Goal: Task Accomplishment & Management: Manage account settings

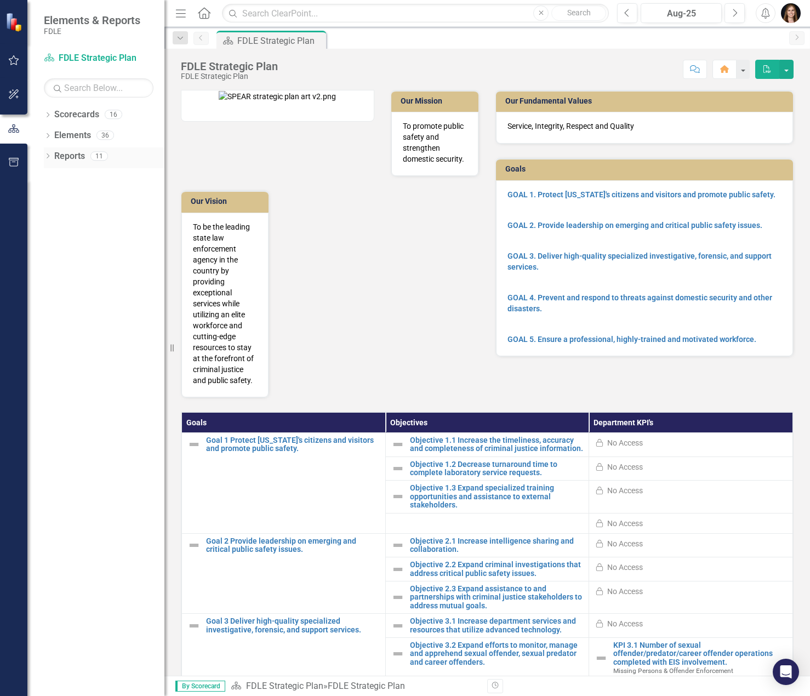
click at [47, 153] on div "Dropdown" at bounding box center [48, 157] width 8 height 9
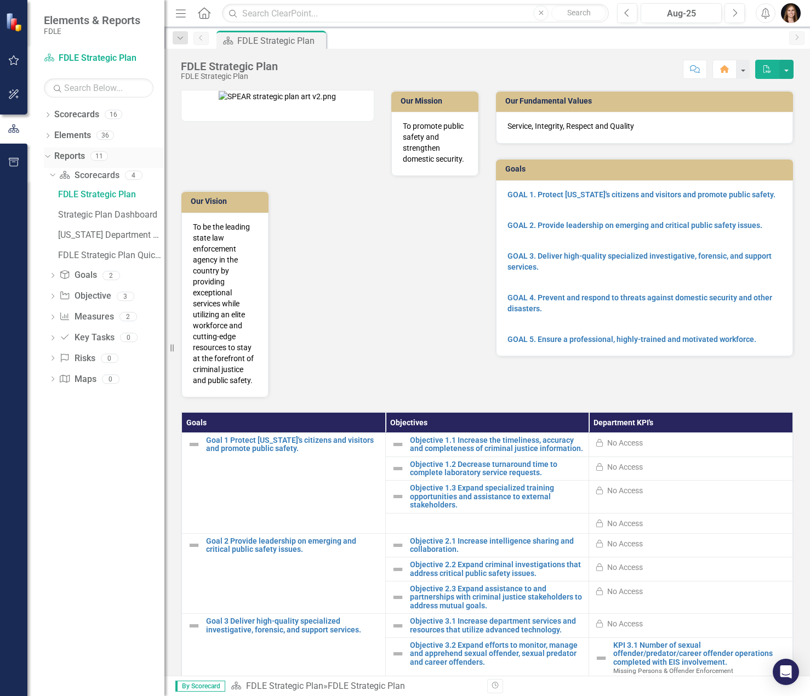
click at [46, 155] on icon "Dropdown" at bounding box center [46, 156] width 6 height 8
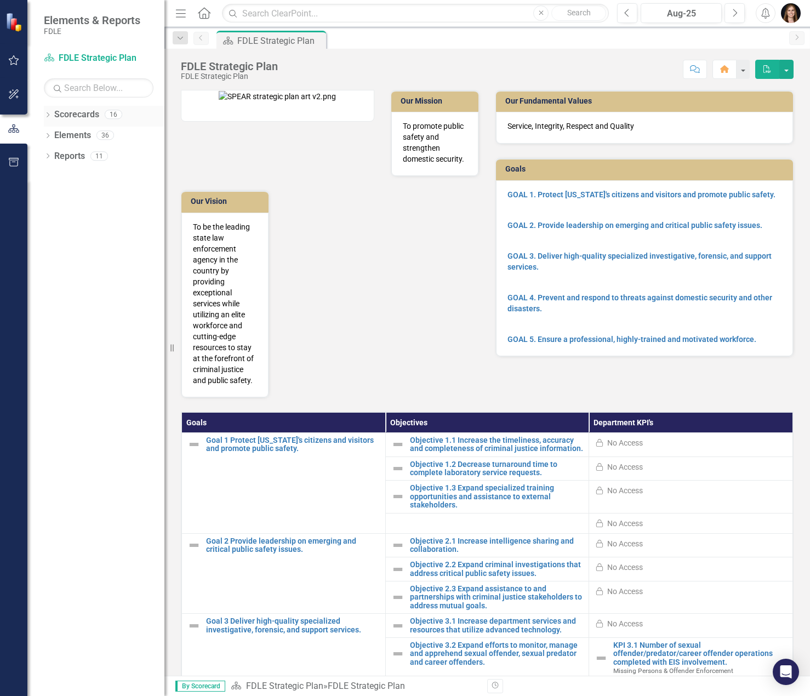
click at [47, 115] on icon "Dropdown" at bounding box center [48, 116] width 8 height 6
click at [50, 174] on icon "Dropdown" at bounding box center [53, 176] width 8 height 7
click at [67, 216] on icon "Dropdown" at bounding box center [64, 218] width 8 height 7
click at [77, 237] on icon "Dropdown" at bounding box center [75, 238] width 8 height 7
click at [88, 251] on div "EIS" at bounding box center [112, 261] width 104 height 21
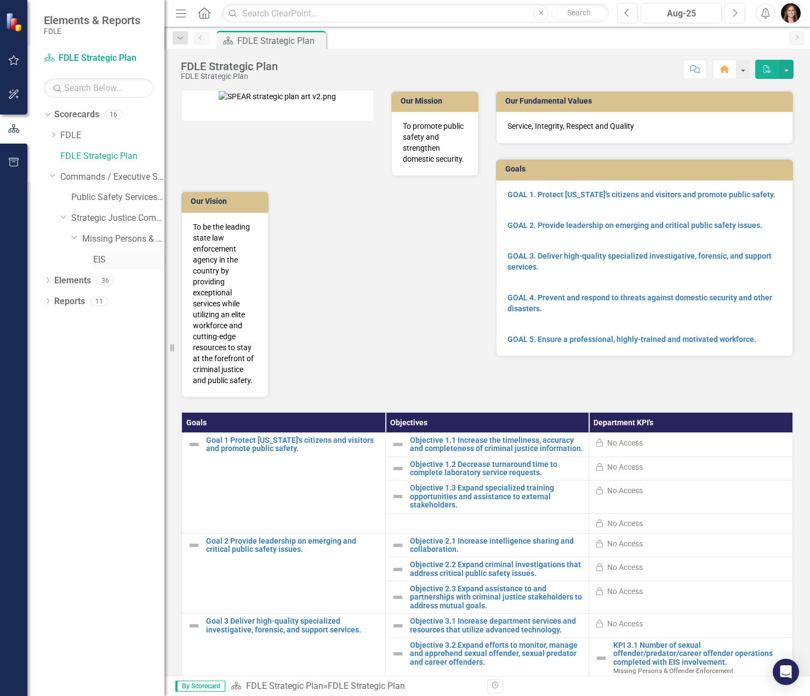
click at [98, 258] on link "EIS" at bounding box center [128, 260] width 71 height 13
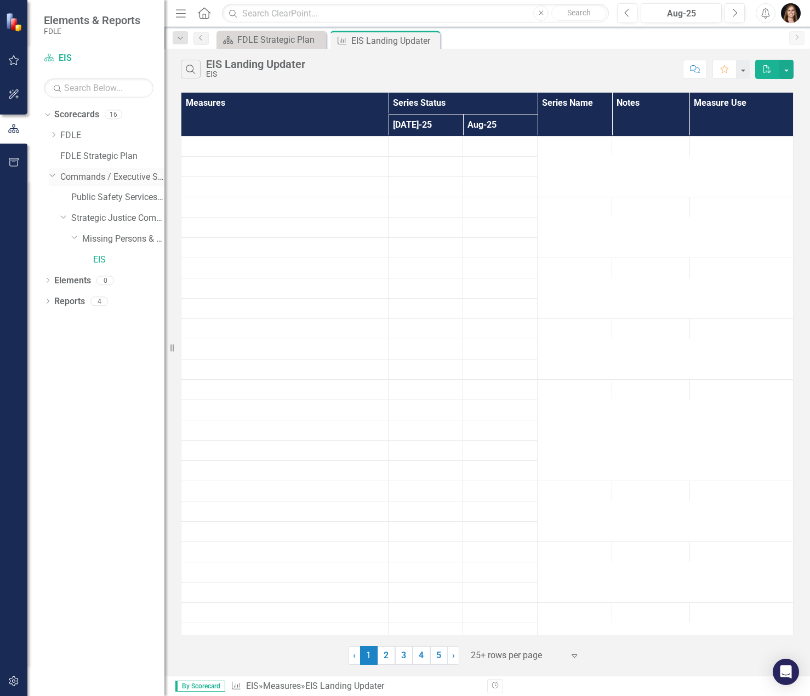
click at [53, 178] on icon "Dropdown" at bounding box center [52, 175] width 7 height 8
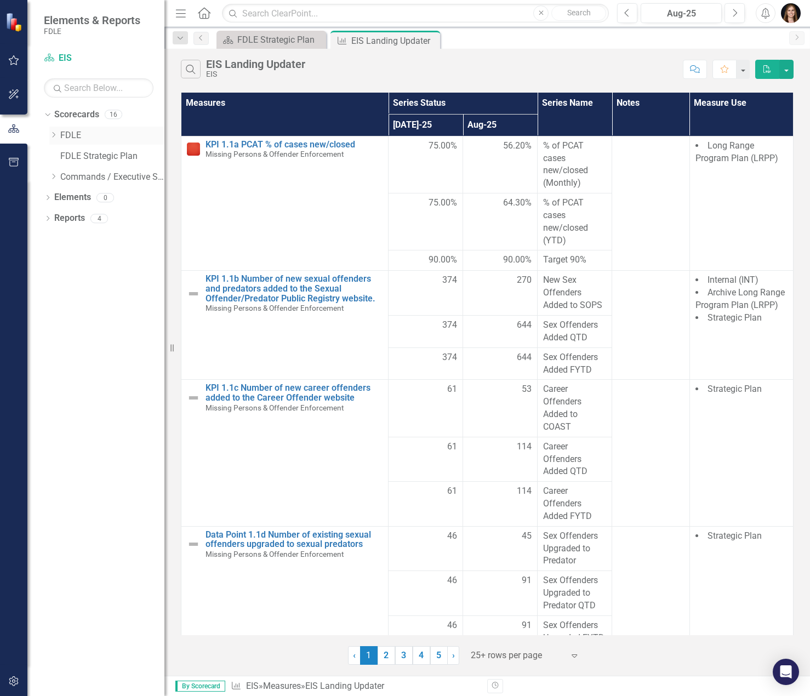
click at [58, 136] on div "Dropdown" at bounding box center [54, 135] width 11 height 9
click at [67, 157] on icon "Dropdown" at bounding box center [64, 155] width 8 height 7
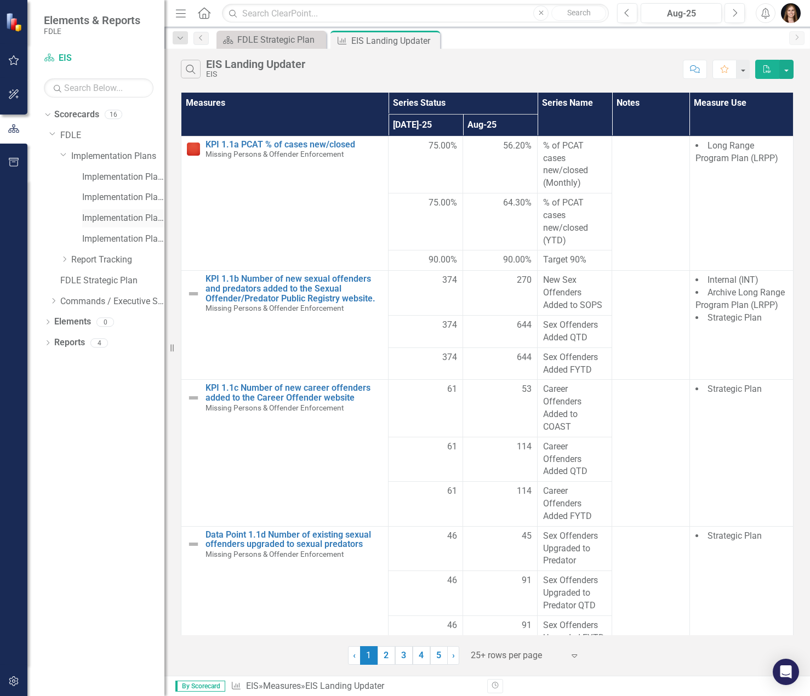
click at [121, 224] on link "Implementation Plan FY24/25" at bounding box center [123, 218] width 82 height 13
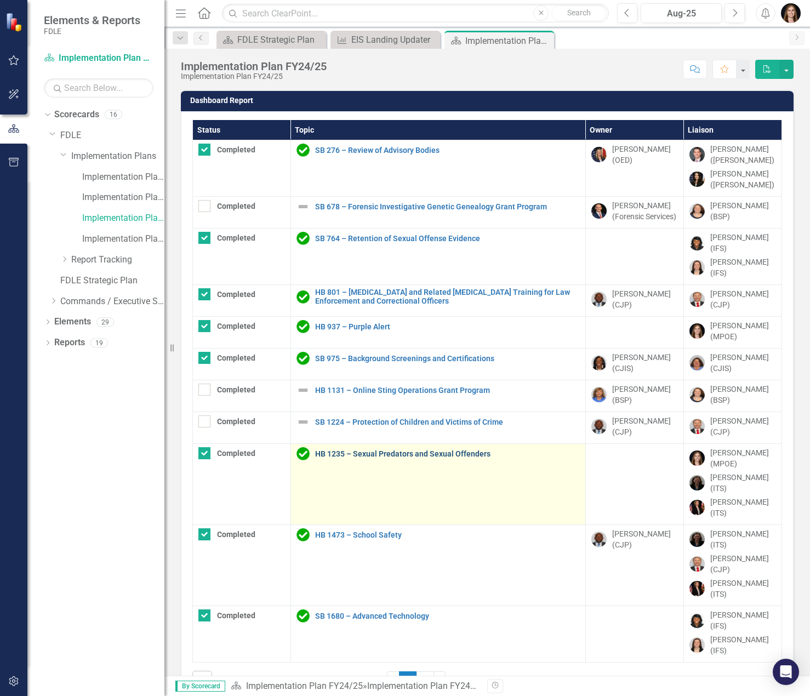
click at [433, 454] on link "HB 1235 – Sexual Predators and Sexual Offenders" at bounding box center [447, 454] width 265 height 8
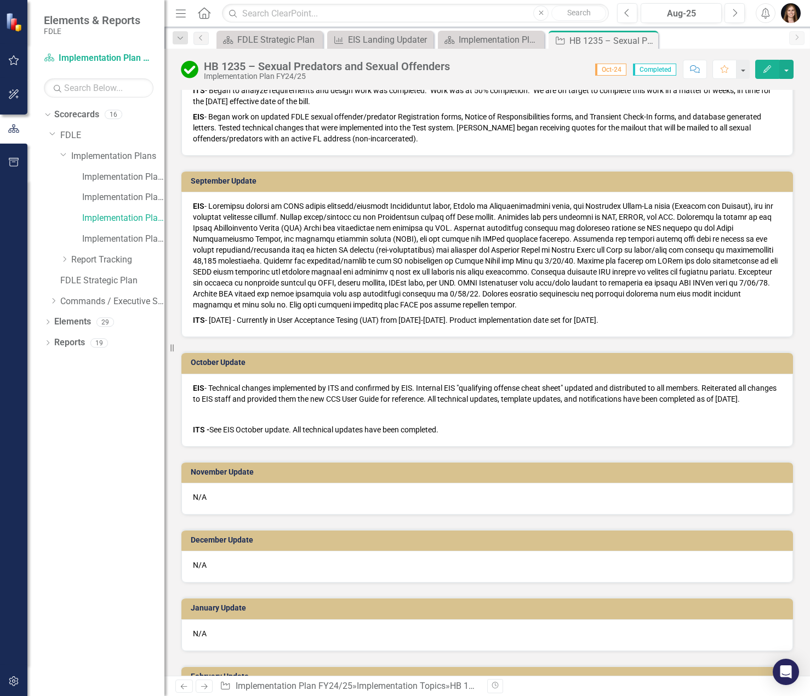
scroll to position [822, 0]
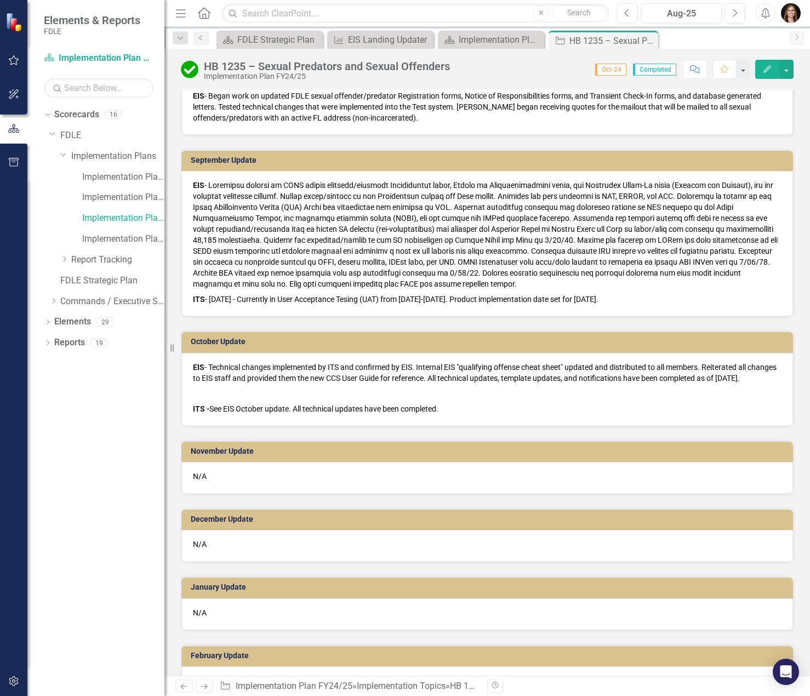
drag, startPoint x: 519, startPoint y: 285, endPoint x: 272, endPoint y: 247, distance: 250.1
click at [272, 247] on p "EIS" at bounding box center [487, 236] width 588 height 112
drag, startPoint x: 502, startPoint y: 281, endPoint x: 456, endPoint y: 282, distance: 46.0
click at [456, 282] on p "EIS" at bounding box center [487, 236] width 588 height 112
click at [768, 68] on icon "Edit" at bounding box center [767, 69] width 10 height 8
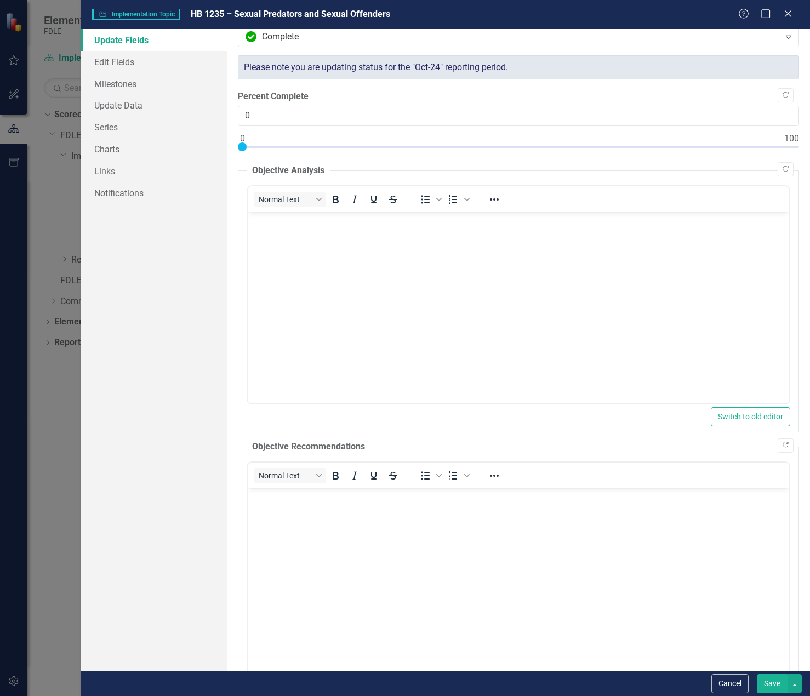
scroll to position [0, 0]
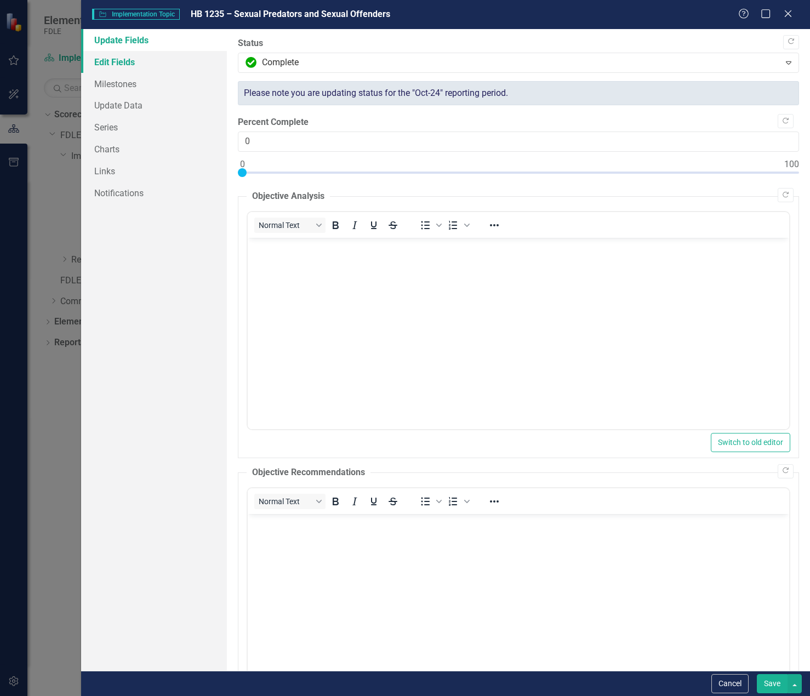
click at [102, 67] on link "Edit Fields" at bounding box center [154, 62] width 146 height 22
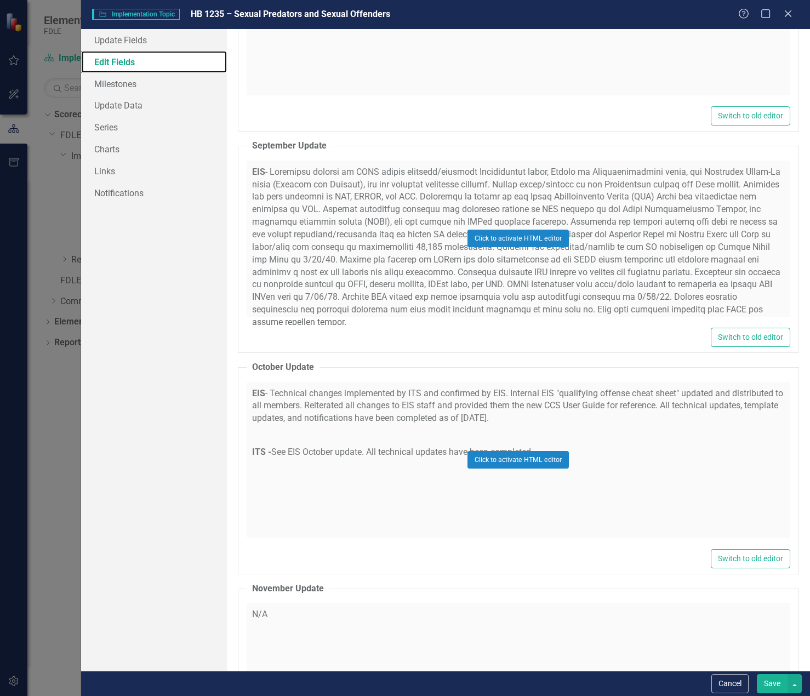
scroll to position [2630, 0]
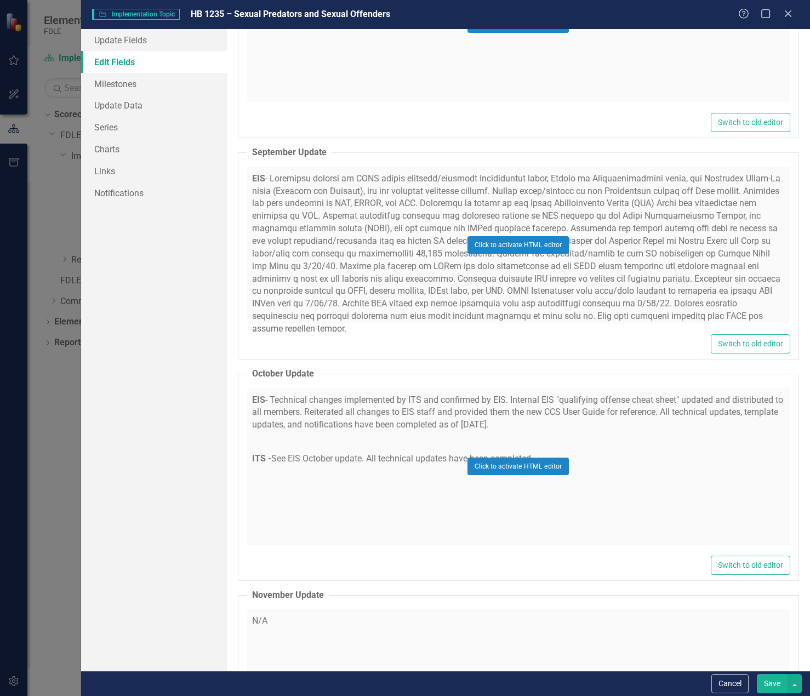
click at [270, 176] on div "Click to activate HTML editor" at bounding box center [519, 245] width 544 height 156
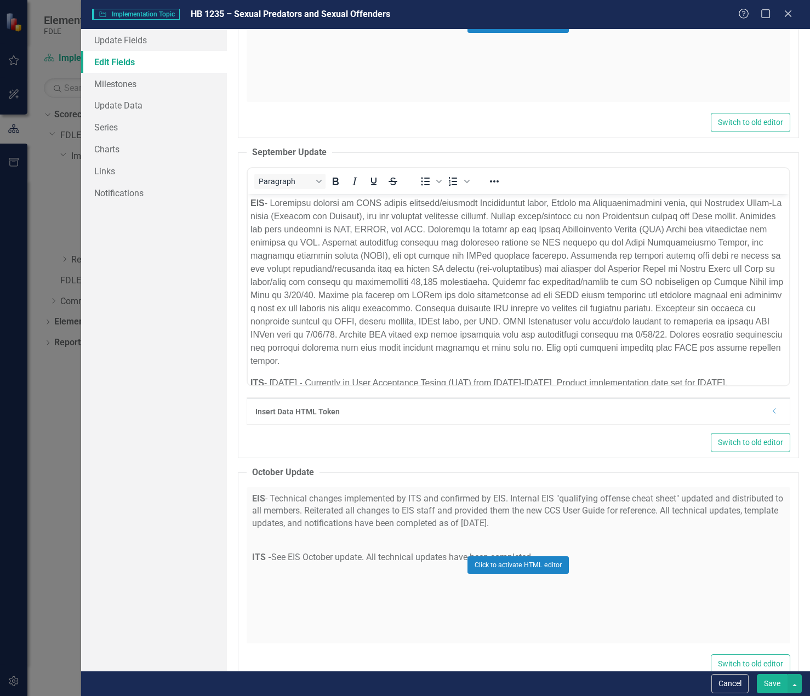
scroll to position [0, 0]
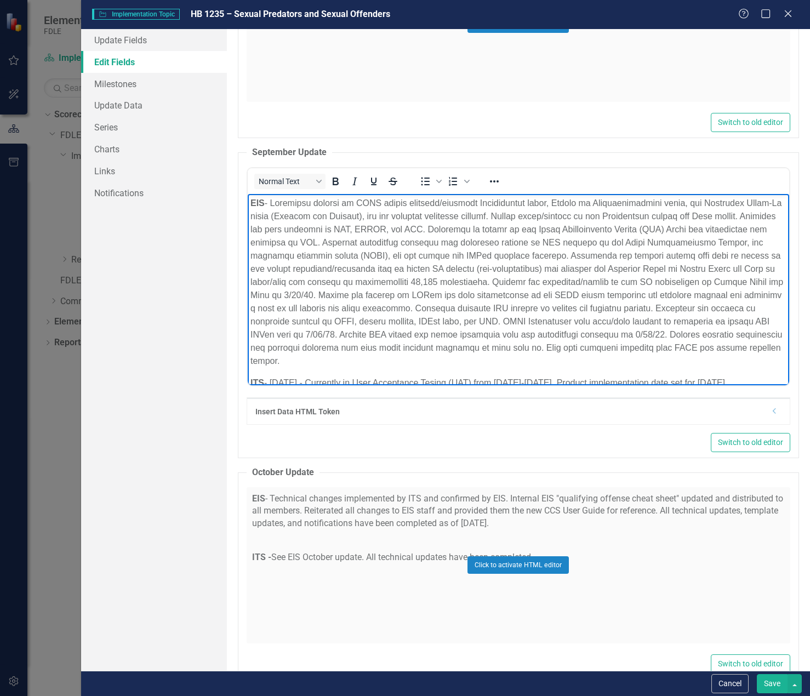
drag, startPoint x: 271, startPoint y: 201, endPoint x: 730, endPoint y: 362, distance: 486.1
click at [730, 362] on p "EIS" at bounding box center [518, 281] width 536 height 171
copy p "Finalized changes to FDLE sexual offender/predator Registration forms, Notice o…"
click at [731, 689] on button "Cancel" at bounding box center [729, 683] width 37 height 19
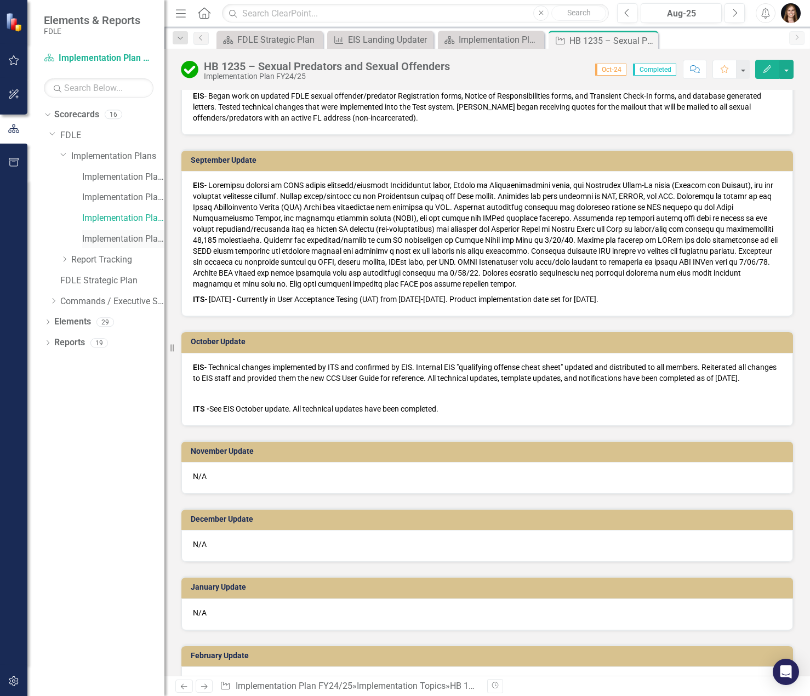
click at [118, 237] on link "Implementation Plan FY25/26" at bounding box center [123, 239] width 82 height 13
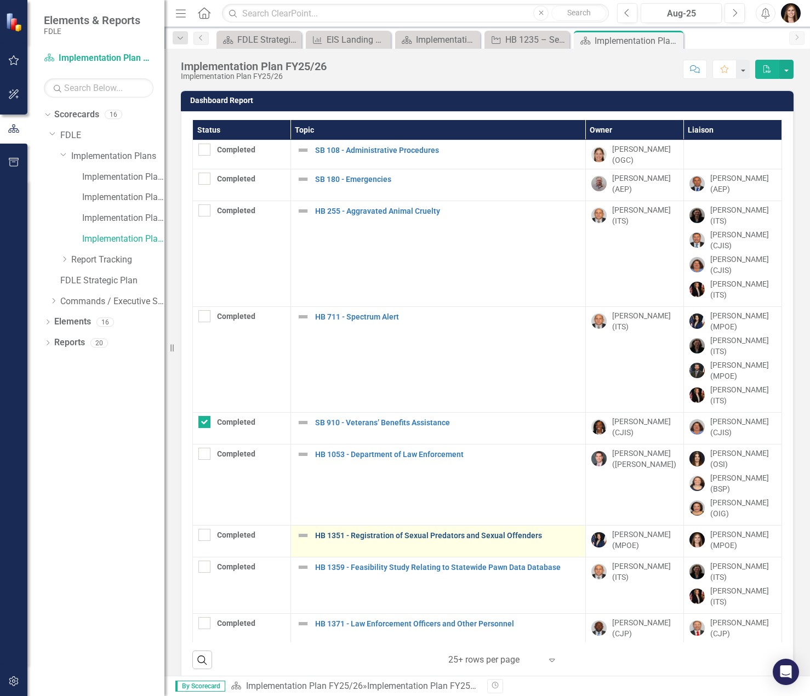
click at [428, 534] on link "HB 1351 - Registration of Sexual Predators and Sexual Offenders" at bounding box center [447, 535] width 265 height 8
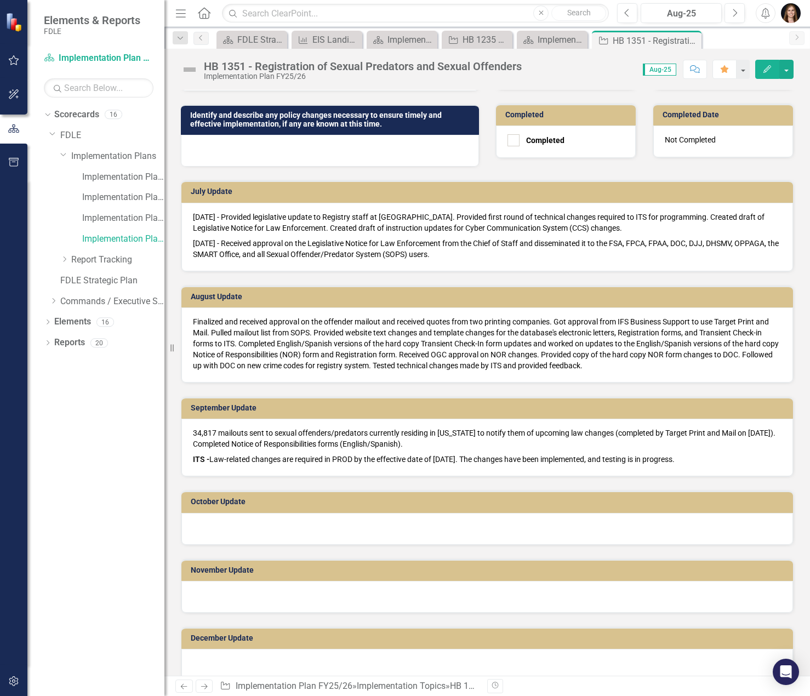
scroll to position [384, 0]
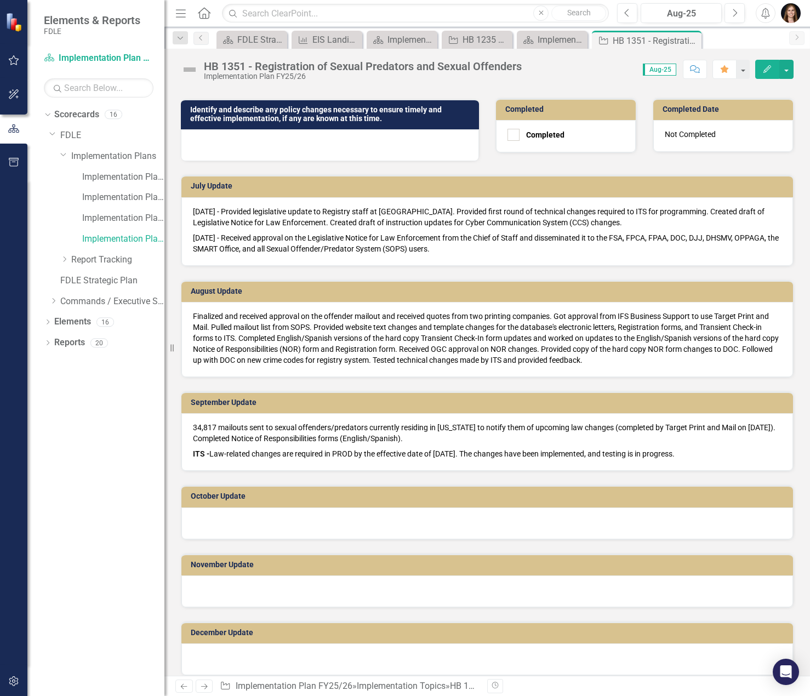
click at [573, 441] on p "34,817 mailouts sent to sexual offenders/predators currently residing in [US_ST…" at bounding box center [487, 434] width 588 height 24
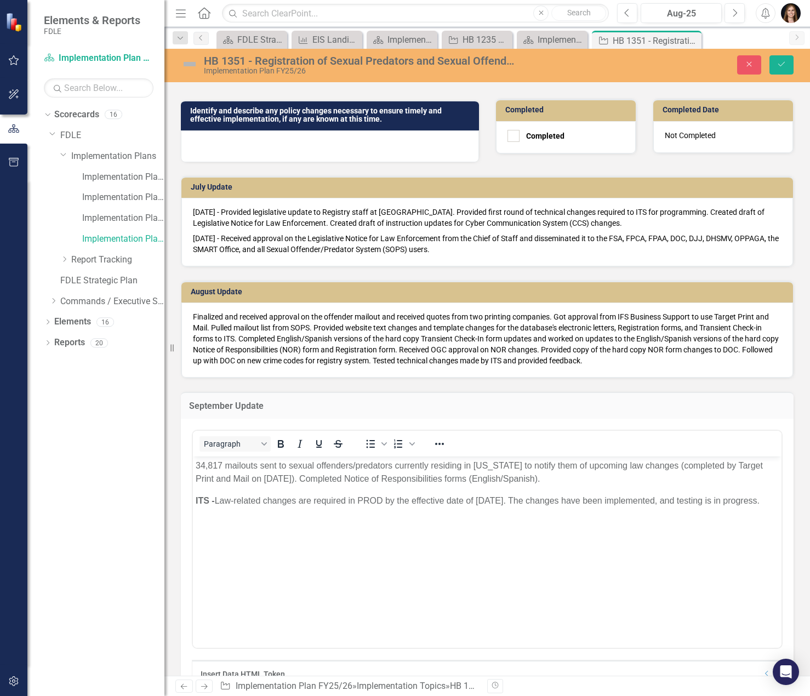
click at [535, 499] on p "ITS - Law-related changes are required in PROD by the effective date of [DATE].…" at bounding box center [487, 500] width 583 height 13
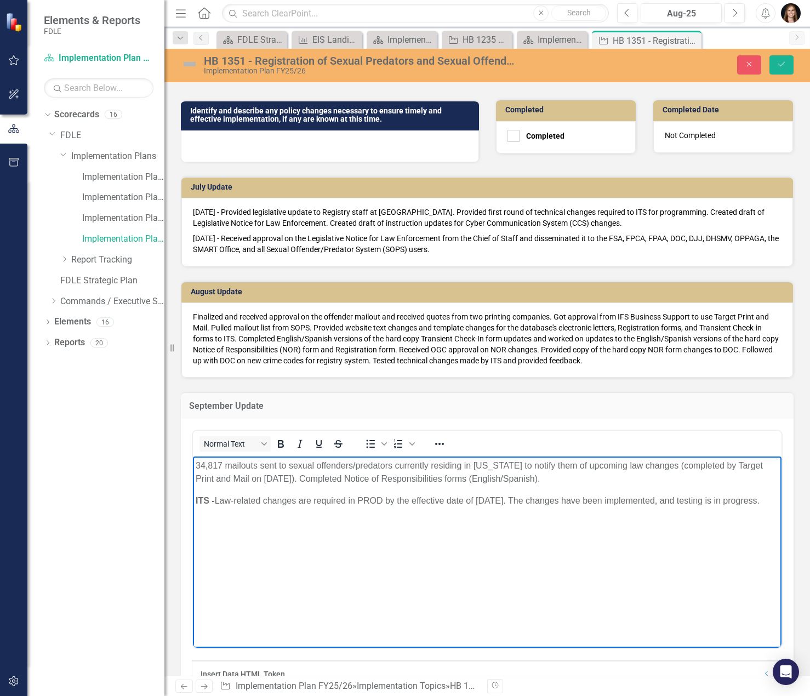
click at [542, 474] on p "34,817 mailouts sent to sexual offenders/predators currently residing in [US_ST…" at bounding box center [487, 472] width 583 height 26
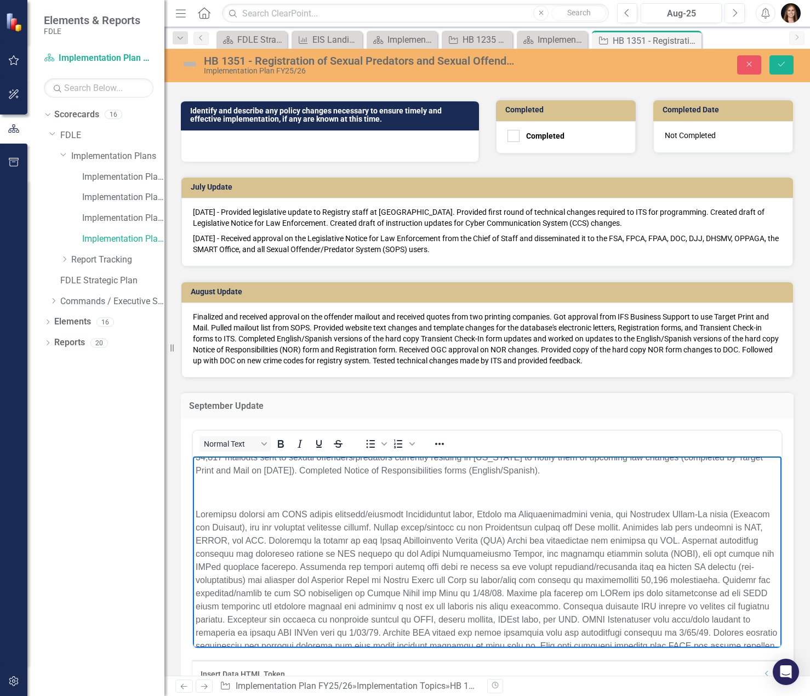
scroll to position [0, 0]
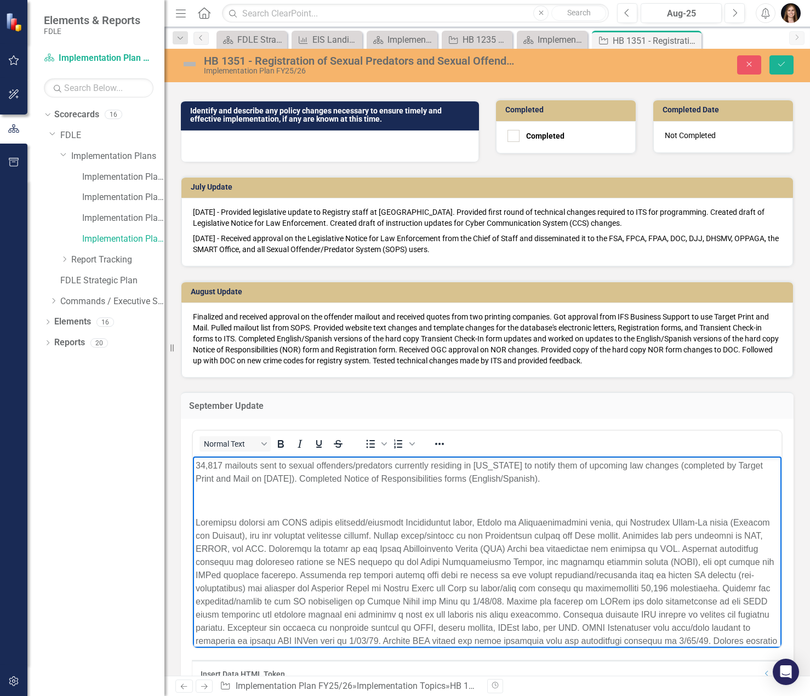
click at [197, 521] on p "Rich Text Area. Press ALT-0 for help." at bounding box center [487, 595] width 583 height 158
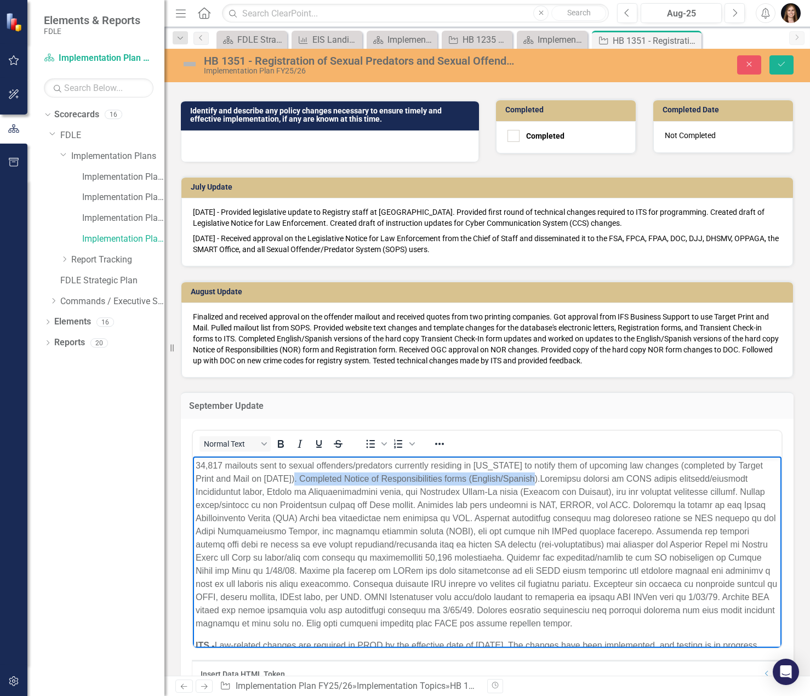
drag, startPoint x: 520, startPoint y: 478, endPoint x: 280, endPoint y: 483, distance: 240.0
click at [280, 483] on p "34,817 mailouts sent to sexual offenders/predators currently residing in [US_ST…" at bounding box center [487, 544] width 583 height 171
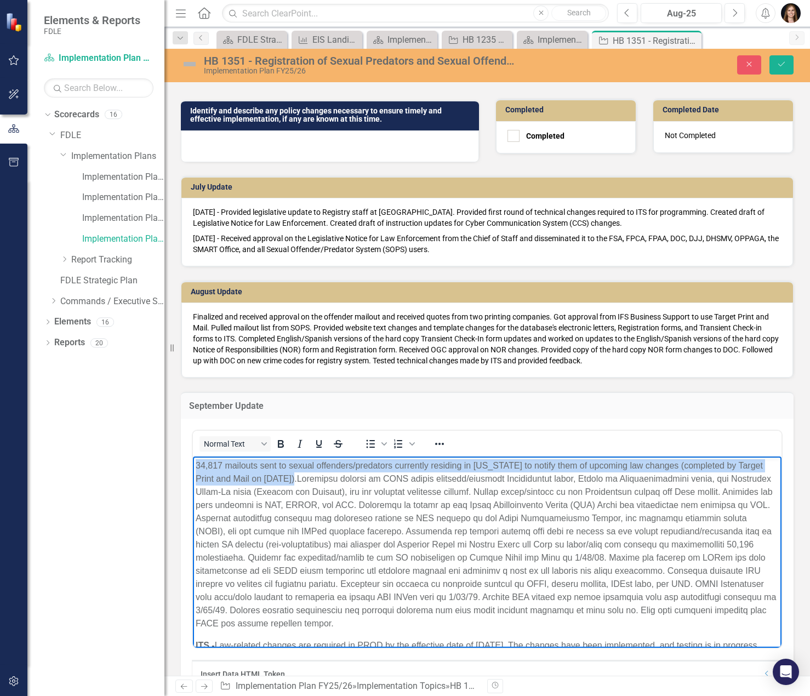
drag, startPoint x: 279, startPoint y: 479, endPoint x: 347, endPoint y: 920, distance: 445.6
click at [193, 464] on html "34,817 mailouts sent to sexual offenders/predators currently residing in [US_ST…" at bounding box center [487, 559] width 588 height 207
copy p "34,817 mailouts sent to sexual offenders/predators currently residing in [US_ST…"
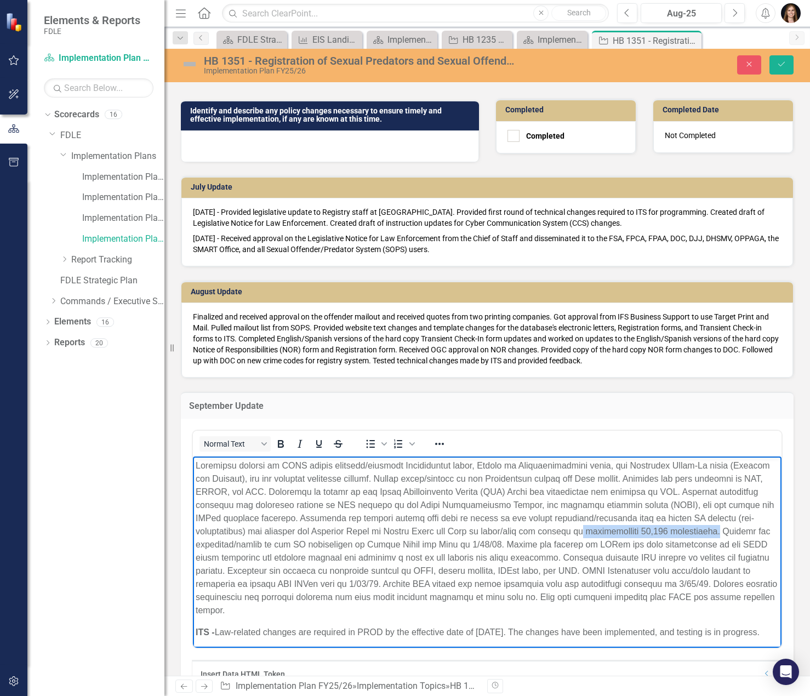
drag, startPoint x: 705, startPoint y: 530, endPoint x: 573, endPoint y: 535, distance: 132.1
click at [573, 535] on p "Rich Text Area. Press ALT-0 for help." at bounding box center [487, 538] width 583 height 158
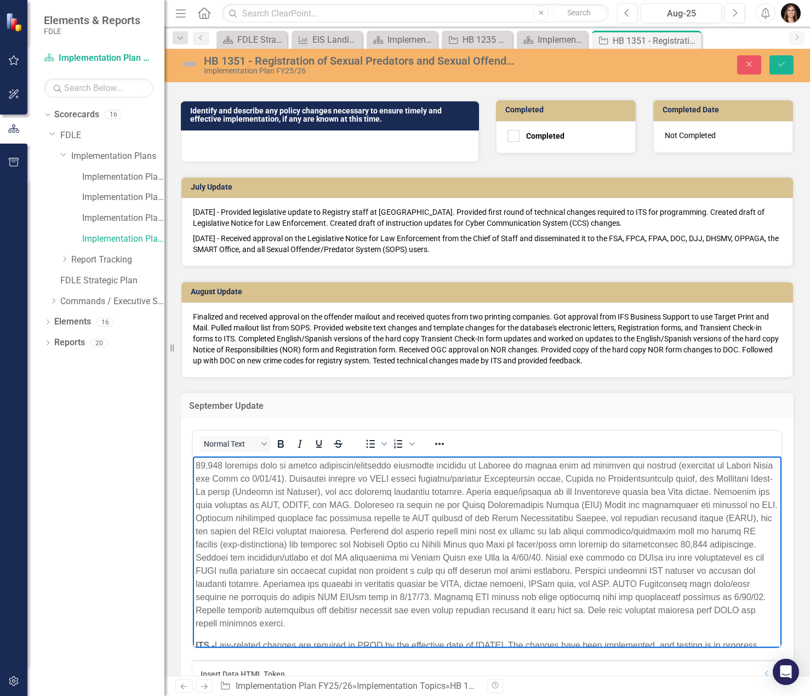
click at [282, 478] on p "Rich Text Area. Press ALT-0 for help." at bounding box center [487, 544] width 583 height 171
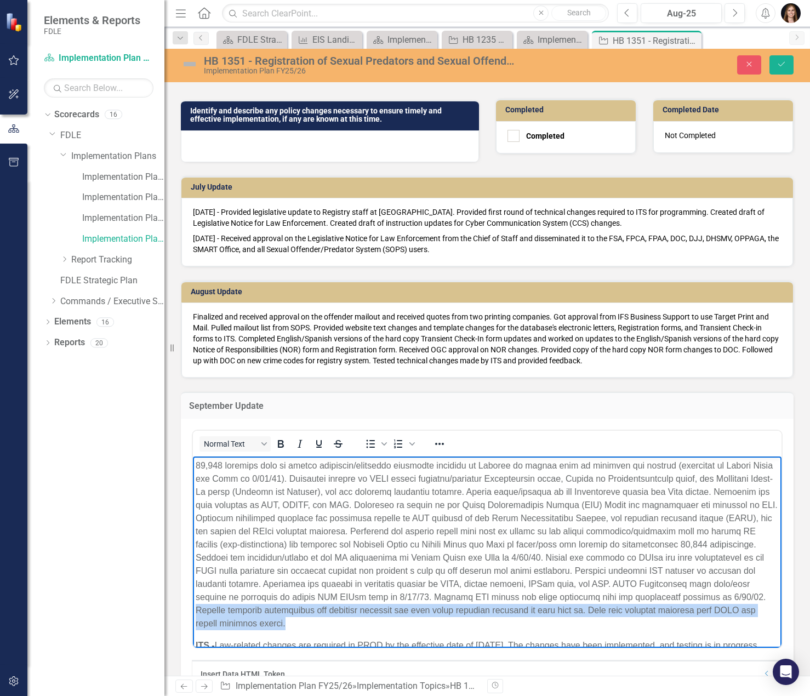
drag, startPoint x: 427, startPoint y: 621, endPoint x: 323, endPoint y: 610, distance: 104.7
click at [323, 610] on p "Rich Text Area. Press ALT-0 for help." at bounding box center [487, 544] width 583 height 171
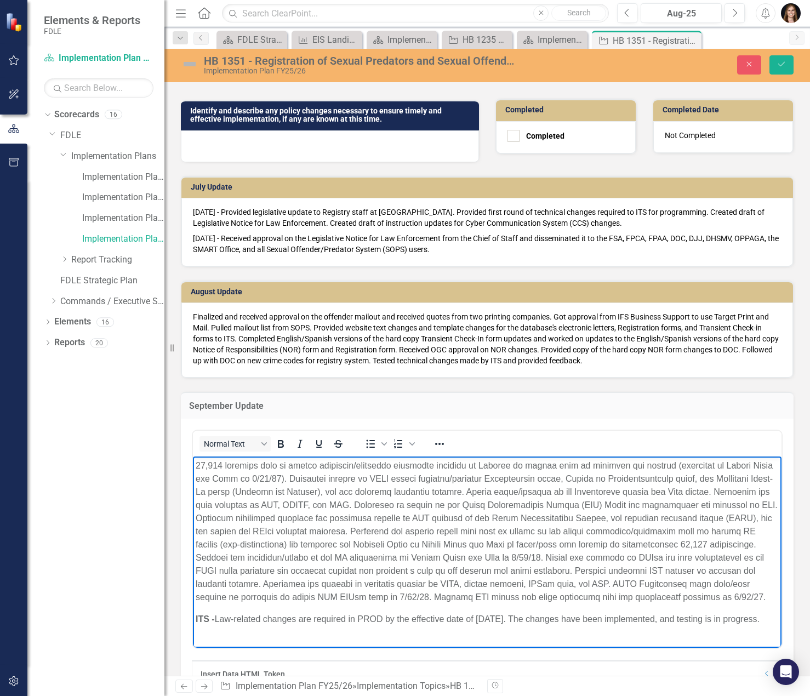
click at [280, 475] on p "Rich Text Area. Press ALT-0 for help." at bounding box center [487, 531] width 583 height 145
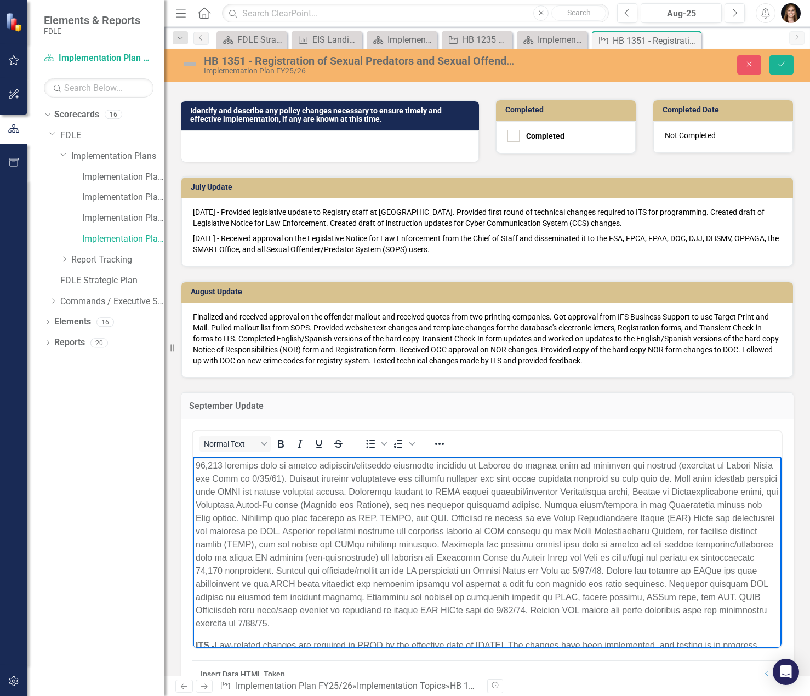
click at [477, 518] on p "Rich Text Area. Press ALT-0 for help." at bounding box center [487, 544] width 583 height 171
click at [482, 527] on p "Rich Text Area. Press ALT-0 for help." at bounding box center [487, 544] width 583 height 171
drag, startPoint x: 478, startPoint y: 517, endPoint x: 405, endPoint y: 520, distance: 73.5
click at [405, 520] on p "Rich Text Area. Press ALT-0 for help." at bounding box center [487, 544] width 583 height 171
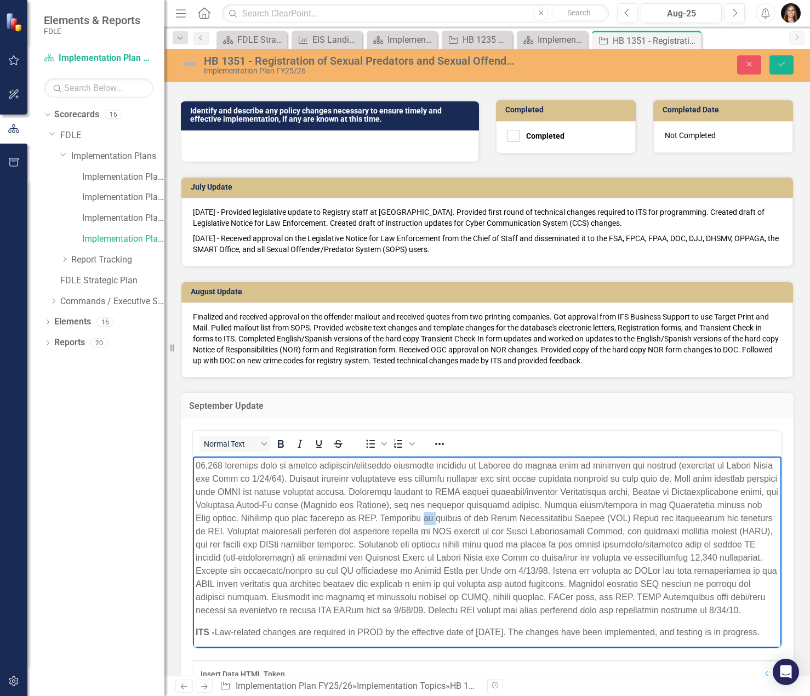
drag, startPoint x: 468, startPoint y: 518, endPoint x: 456, endPoint y: 520, distance: 12.3
click at [456, 520] on p "Rich Text Area. Press ALT-0 for help." at bounding box center [487, 538] width 583 height 158
click at [481, 516] on p "Rich Text Area. Press ALT-0 for help." at bounding box center [487, 538] width 583 height 158
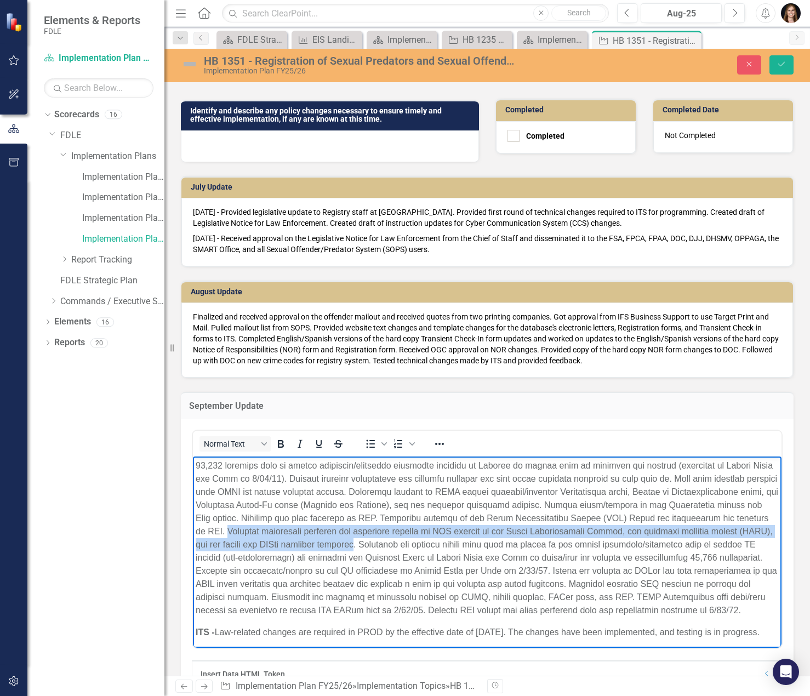
drag, startPoint x: 396, startPoint y: 542, endPoint x: 262, endPoint y: 534, distance: 133.9
click at [262, 534] on p "Rich Text Area. Press ALT-0 for help." at bounding box center [487, 538] width 583 height 158
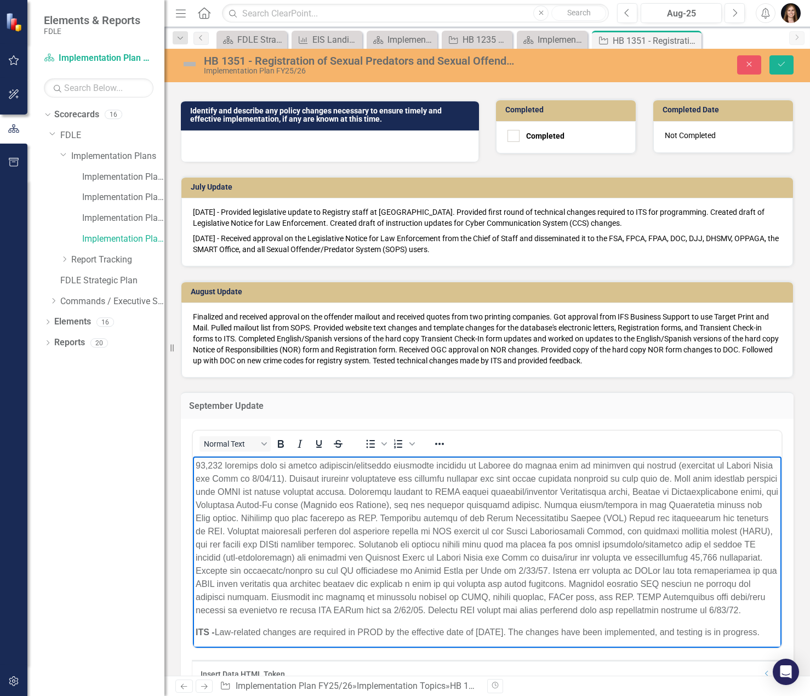
click at [399, 546] on p "Rich Text Area. Press ALT-0 for help." at bounding box center [487, 538] width 583 height 158
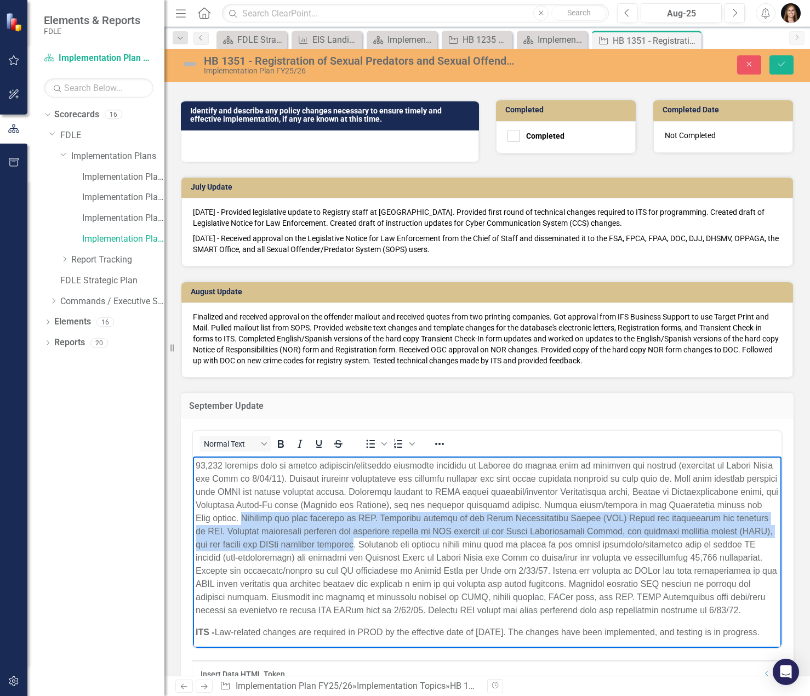
drag, startPoint x: 398, startPoint y: 542, endPoint x: 263, endPoint y: 519, distance: 136.7
click at [263, 519] on p "Rich Text Area. Press ALT-0 for help." at bounding box center [487, 538] width 583 height 158
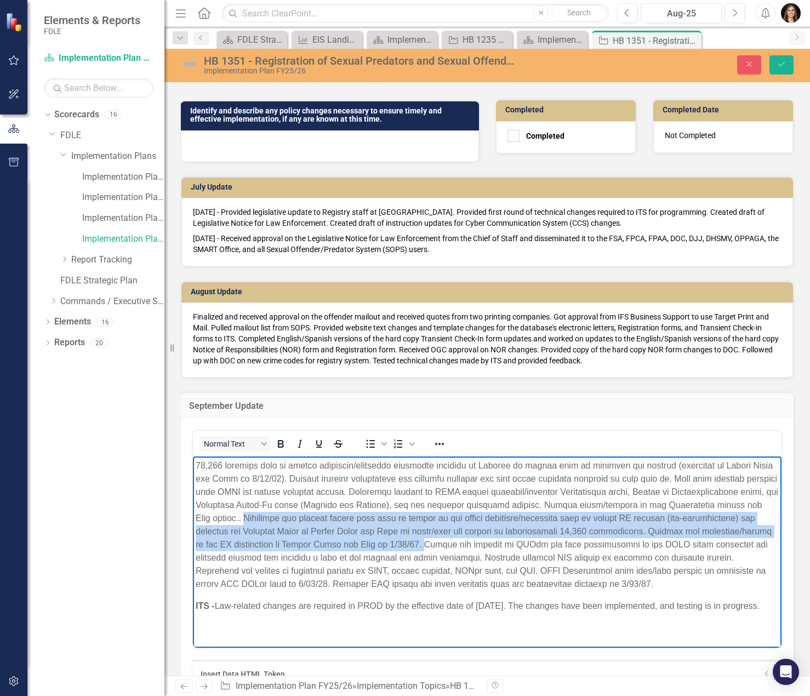
drag, startPoint x: 484, startPoint y: 544, endPoint x: 268, endPoint y: 520, distance: 217.2
click at [268, 520] on p "Rich Text Area. Press ALT-0 for help." at bounding box center [487, 524] width 583 height 131
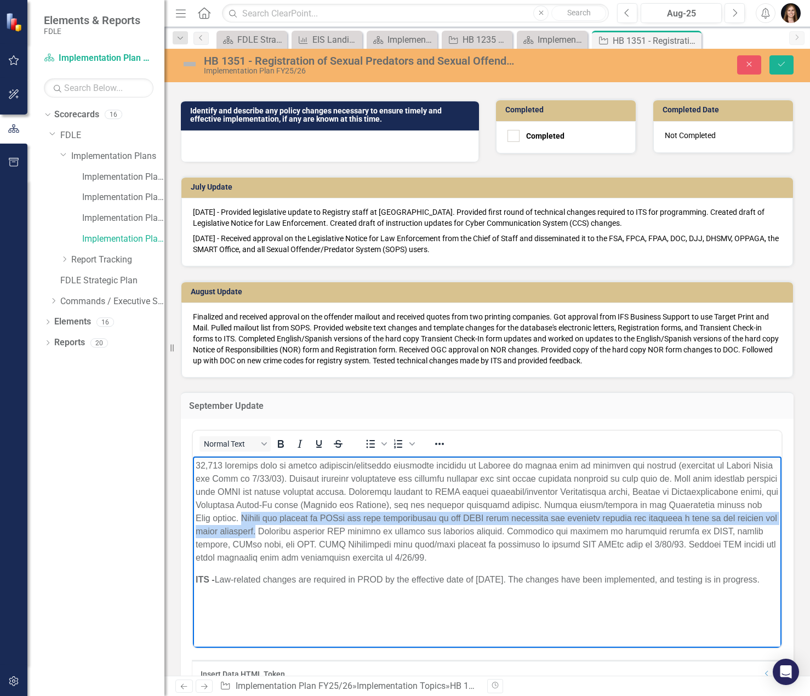
drag, startPoint x: 298, startPoint y: 531, endPoint x: 264, endPoint y: 523, distance: 34.9
click at [264, 523] on p "Rich Text Area. Press ALT-0 for help." at bounding box center [487, 511] width 583 height 105
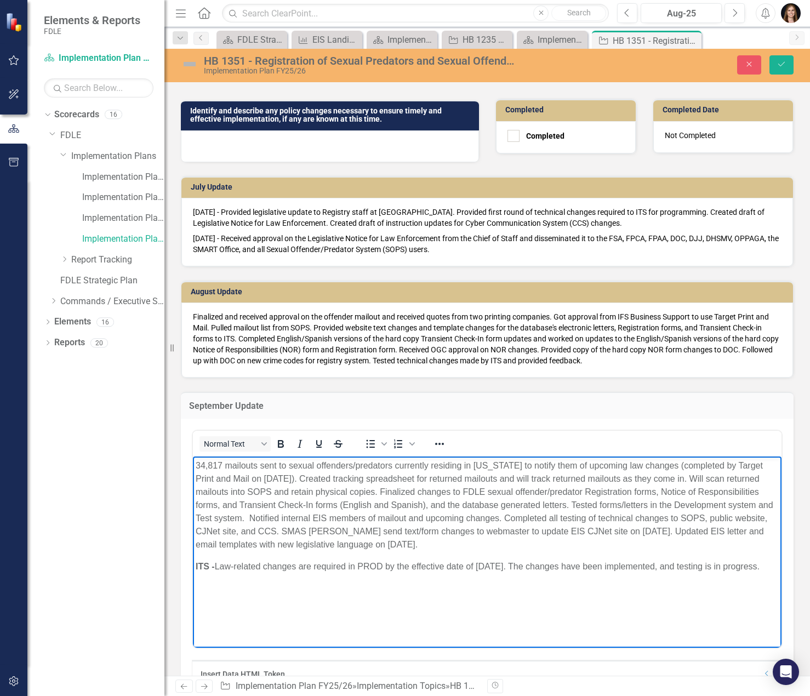
drag, startPoint x: 668, startPoint y: 476, endPoint x: 681, endPoint y: 475, distance: 12.6
click at [669, 476] on p "34,817 mailouts sent to sexual offenders/predators currently residing in [US_ST…" at bounding box center [487, 505] width 583 height 92
click at [668, 477] on p "34,817 mailouts sent to sexual offenders/predators currently residing in [US_ST…" at bounding box center [487, 505] width 583 height 92
click at [671, 478] on p "34,817 mailouts sent to sexual offenders/predators currently residing in [US_ST…" at bounding box center [487, 505] width 583 height 92
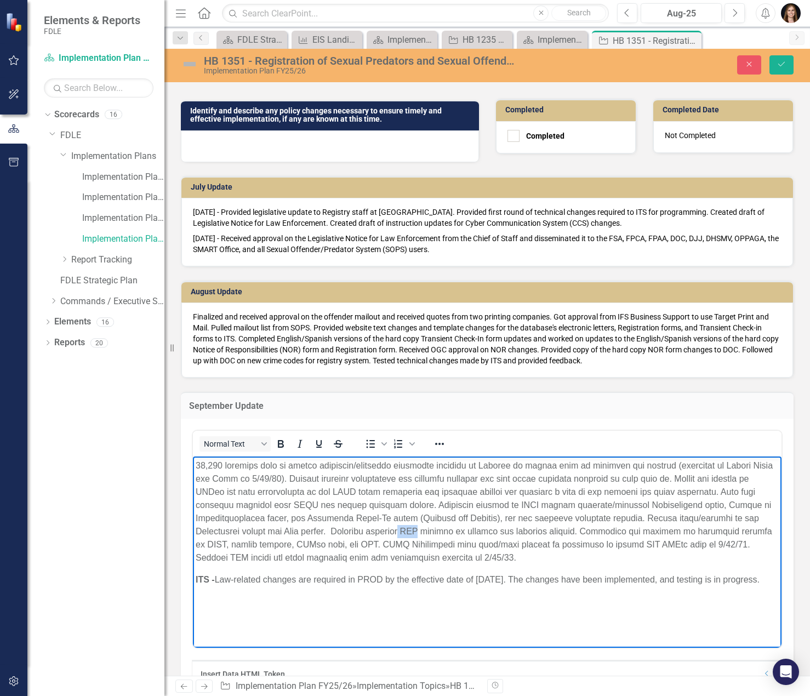
drag, startPoint x: 427, startPoint y: 532, endPoint x: 411, endPoint y: 533, distance: 15.9
click at [411, 533] on p "Rich Text Area. Press ALT-0 for help." at bounding box center [487, 511] width 583 height 105
drag, startPoint x: 230, startPoint y: 555, endPoint x: 415, endPoint y: 543, distance: 185.6
click at [415, 543] on p "Rich Text Area. Press ALT-0 for help." at bounding box center [487, 511] width 583 height 105
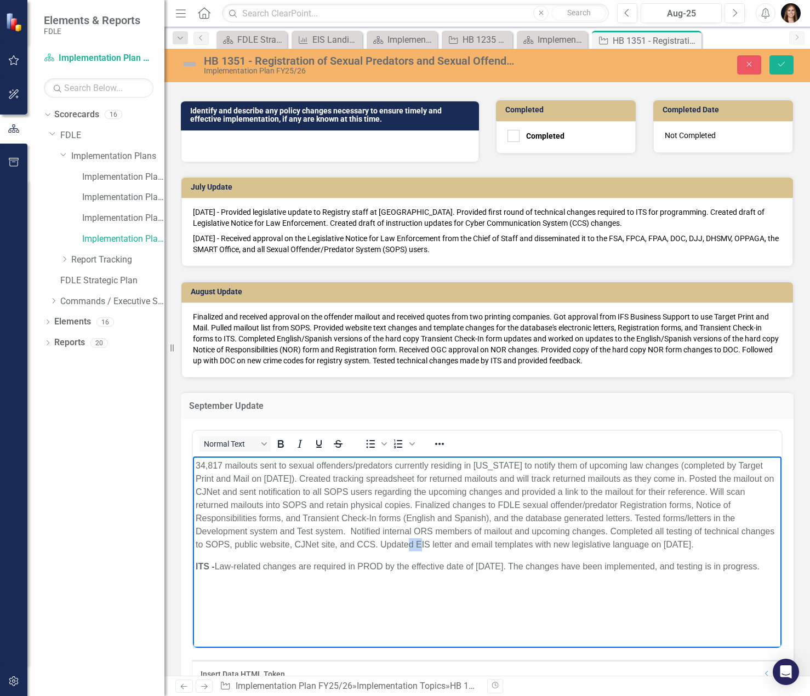
drag, startPoint x: 464, startPoint y: 544, endPoint x: 453, endPoint y: 546, distance: 11.2
click at [453, 546] on p "34,817 mailouts sent to sexual offenders/predators currently residing in [US_ST…" at bounding box center [487, 505] width 583 height 92
click at [729, 542] on p "34,817 mailouts sent to sexual offenders/predators currently residing in [US_ST…" at bounding box center [487, 505] width 583 height 92
click at [633, 517] on p "34,817 mailouts sent to sexual offenders/predators currently residing in [US_ST…" at bounding box center [487, 505] width 583 height 92
click at [345, 531] on p "34,817 mailouts sent to sexual offenders/predators currently residing in [US_ST…" at bounding box center [487, 505] width 583 height 92
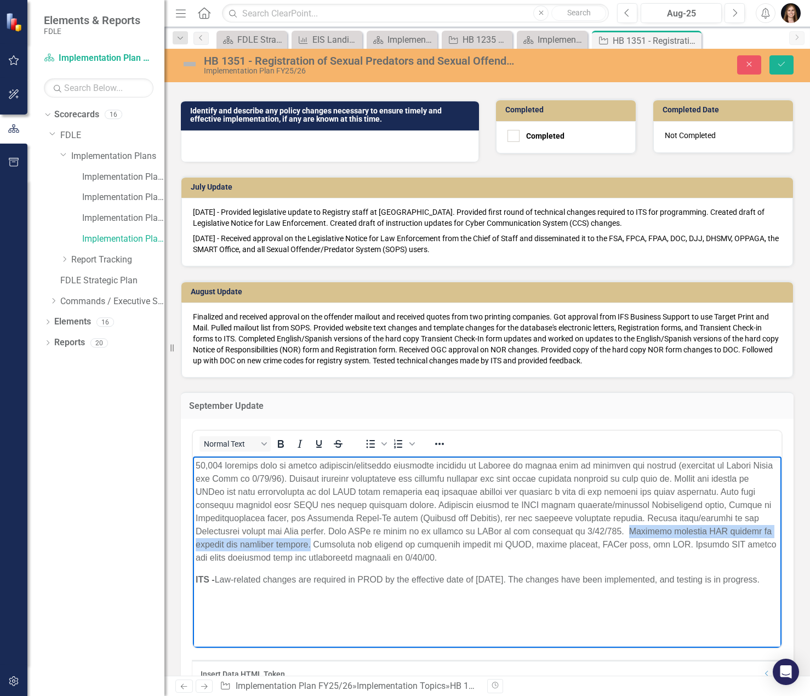
drag, startPoint x: 329, startPoint y: 544, endPoint x: 644, endPoint y: 531, distance: 315.3
click at [644, 531] on p "Rich Text Area. Press ALT-0 for help." at bounding box center [487, 511] width 583 height 105
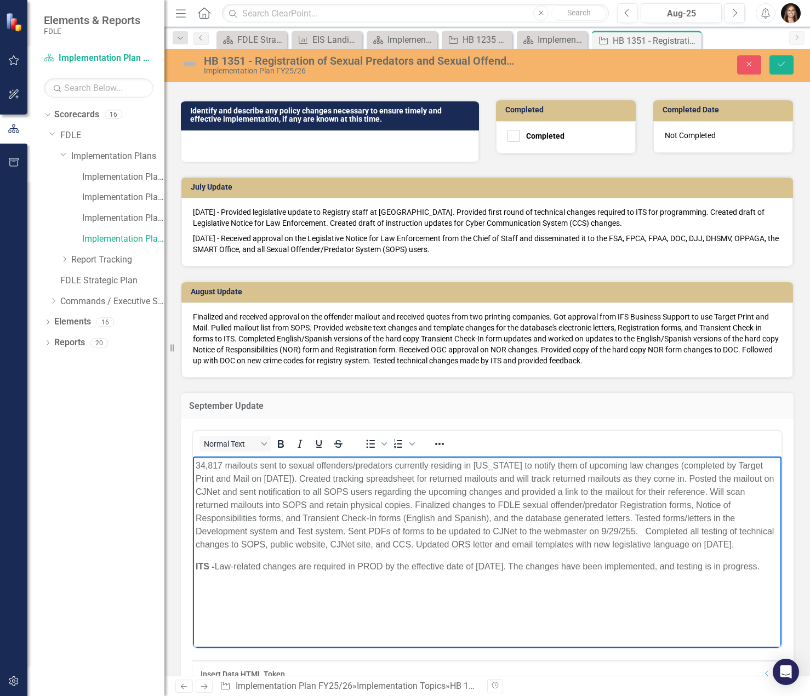
click at [710, 489] on p "34,817 mailouts sent to sexual offenders/predators currently residing in [US_ST…" at bounding box center [487, 505] width 583 height 92
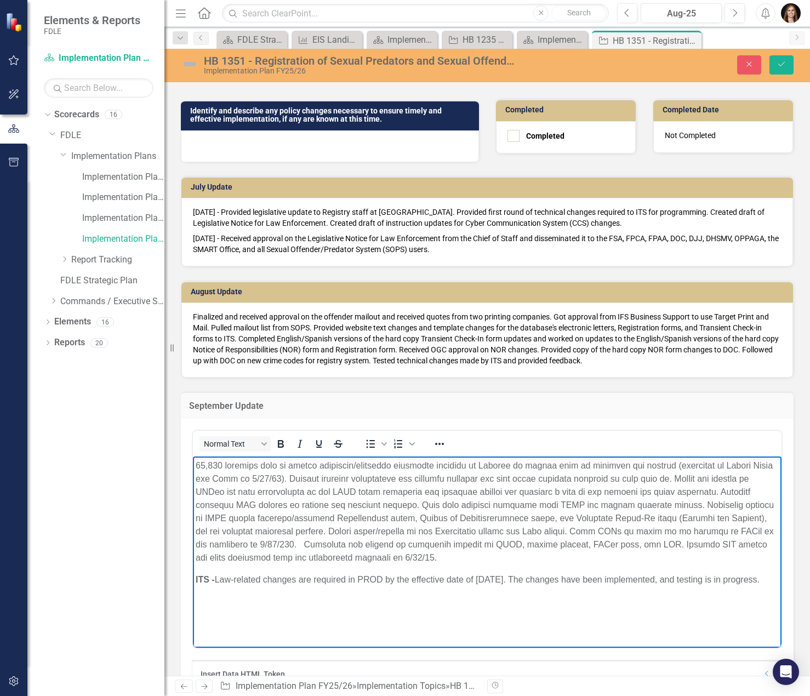
click at [298, 544] on p "Rich Text Area. Press ALT-0 for help." at bounding box center [487, 511] width 583 height 105
click at [720, 543] on p "Rich Text Area. Press ALT-0 for help." at bounding box center [487, 511] width 583 height 105
click at [442, 554] on p "Rich Text Area. Press ALT-0 for help." at bounding box center [487, 511] width 583 height 105
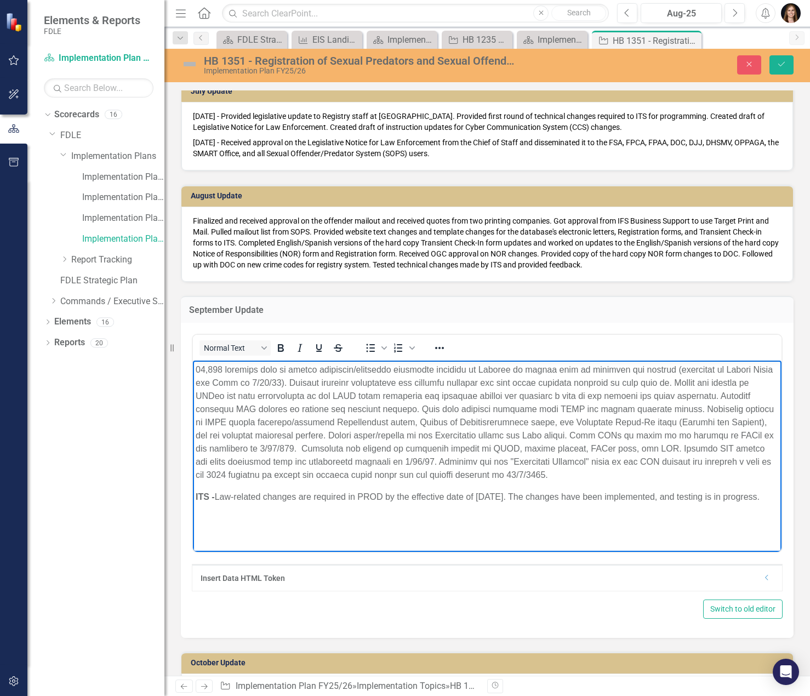
scroll to position [493, 0]
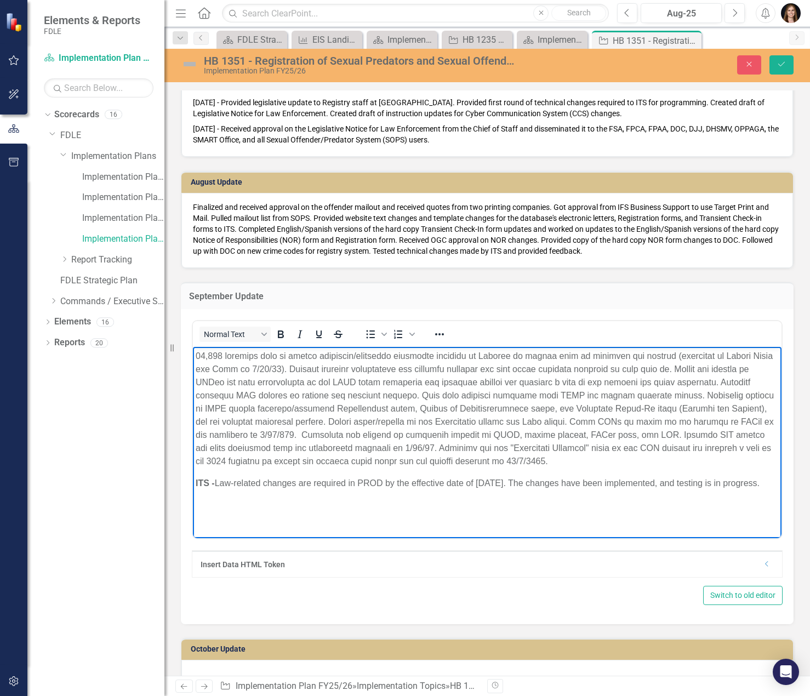
click at [708, 383] on p "Rich Text Area. Press ALT-0 for help." at bounding box center [487, 408] width 583 height 118
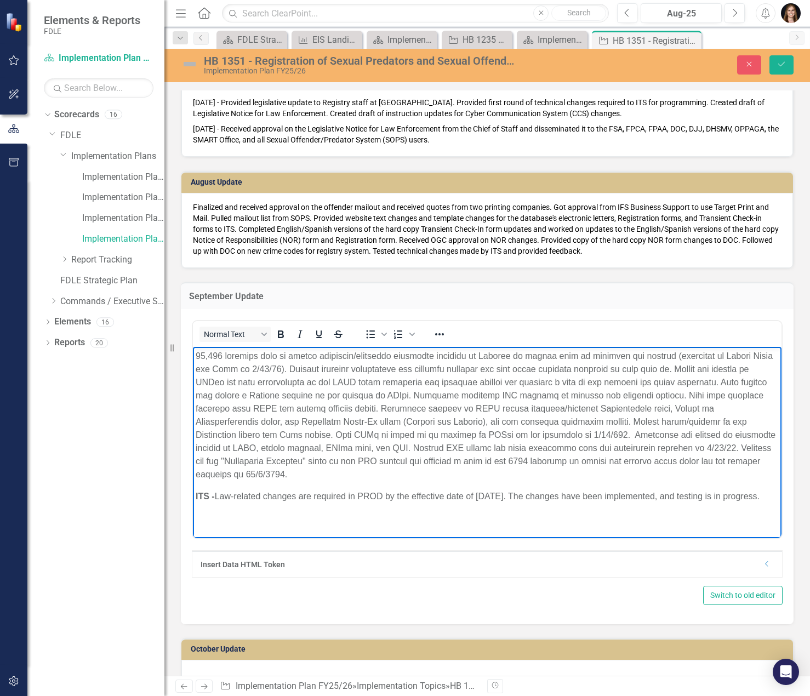
click at [550, 433] on p "Rich Text Area. Press ALT-0 for help." at bounding box center [487, 414] width 583 height 131
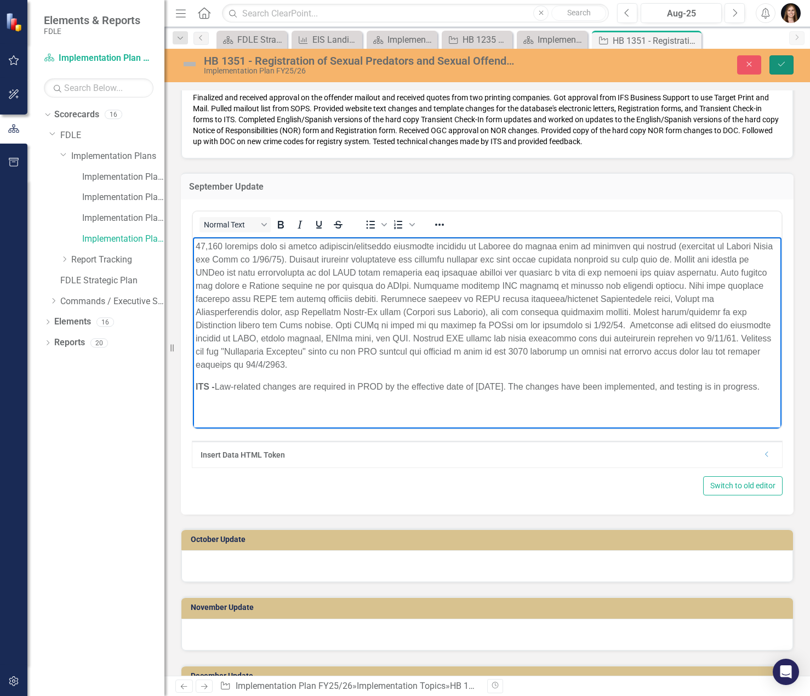
click at [786, 62] on icon "Save" at bounding box center [781, 64] width 10 height 8
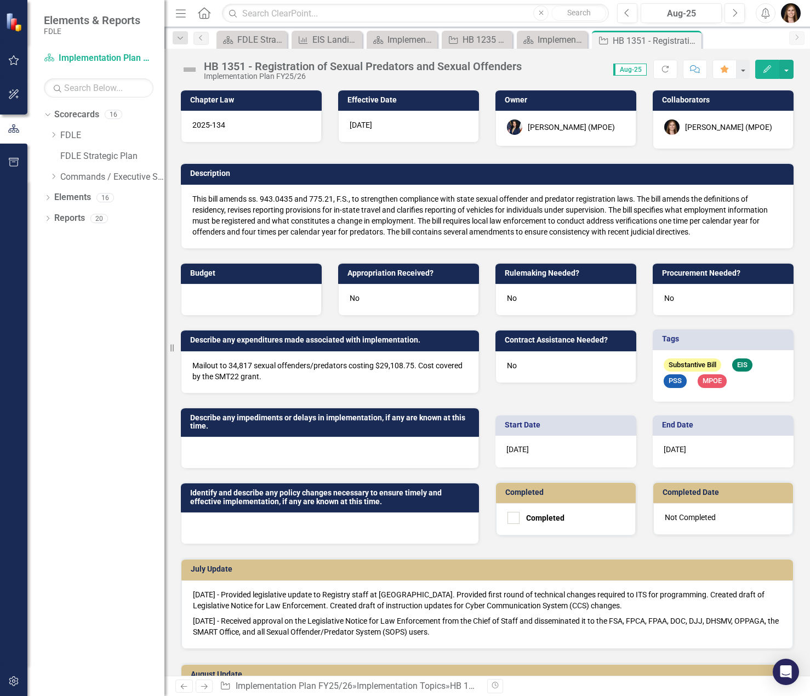
scroll to position [0, 0]
